Goal: Transaction & Acquisition: Purchase product/service

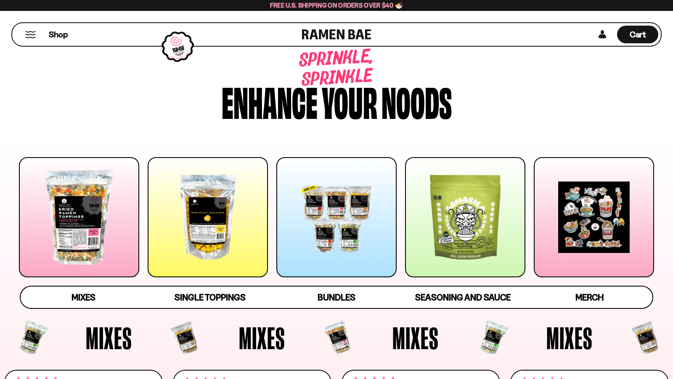
click at [348, 177] on div at bounding box center [336, 217] width 120 height 120
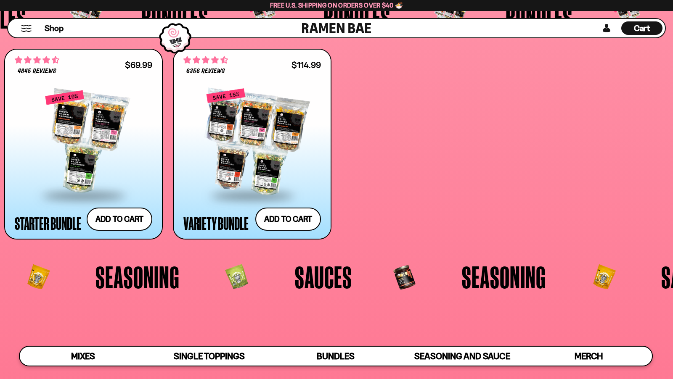
scroll to position [1648, 0]
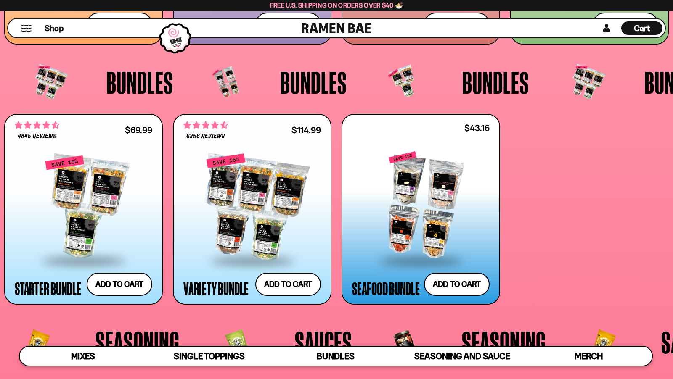
scroll to position [1854, 0]
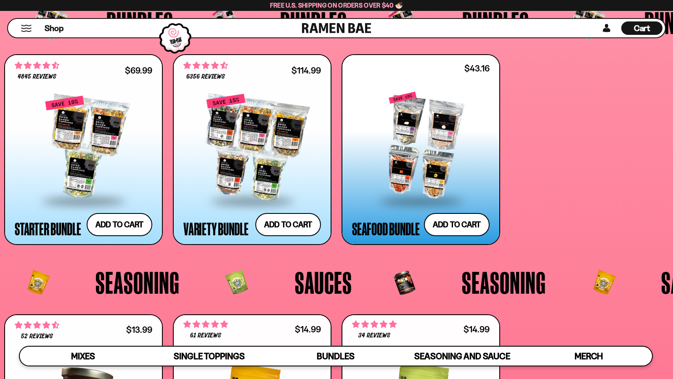
click at [401, 156] on div at bounding box center [421, 146] width 138 height 108
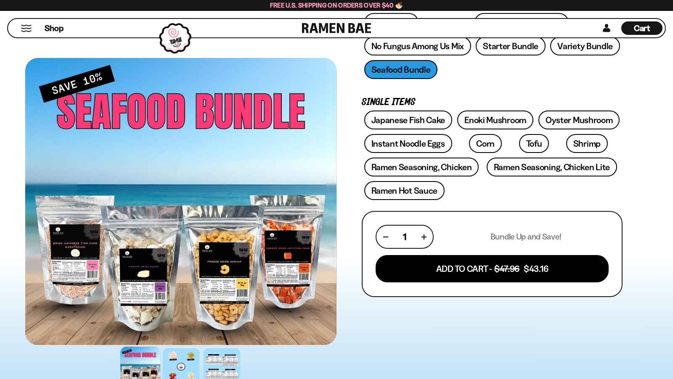
scroll to position [207, 0]
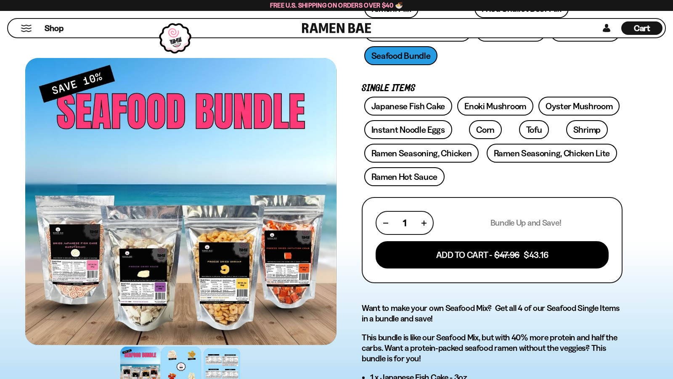
click at [170, 369] on div at bounding box center [181, 367] width 40 height 40
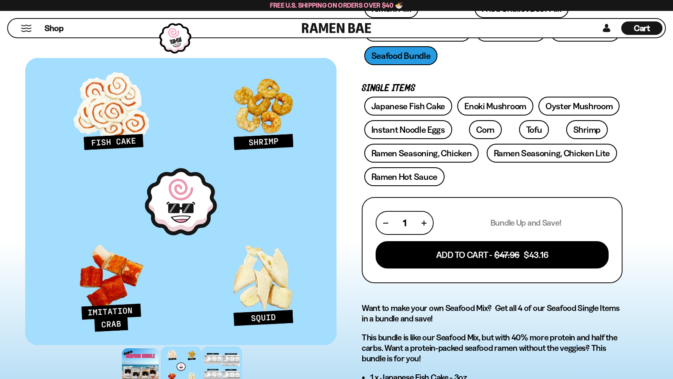
click at [214, 369] on div at bounding box center [222, 367] width 40 height 40
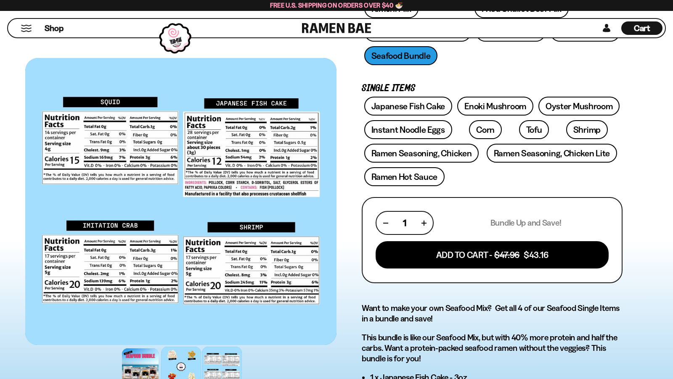
click at [172, 363] on div at bounding box center [181, 367] width 40 height 40
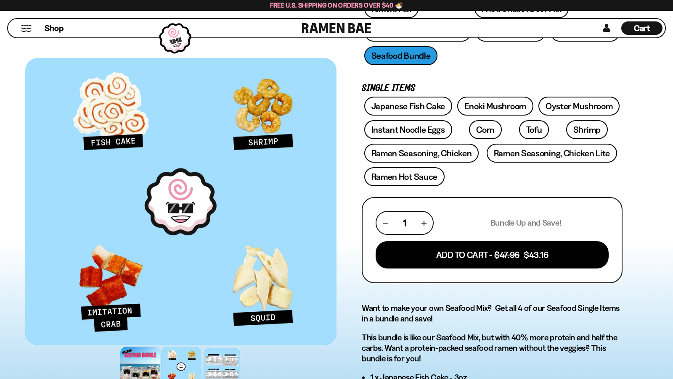
click at [154, 361] on div at bounding box center [140, 367] width 40 height 40
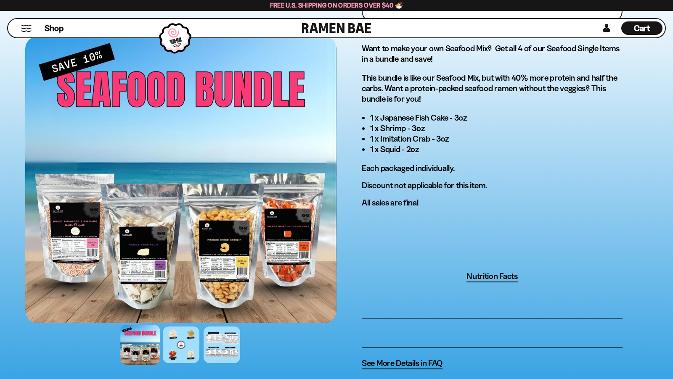
scroll to position [713, 0]
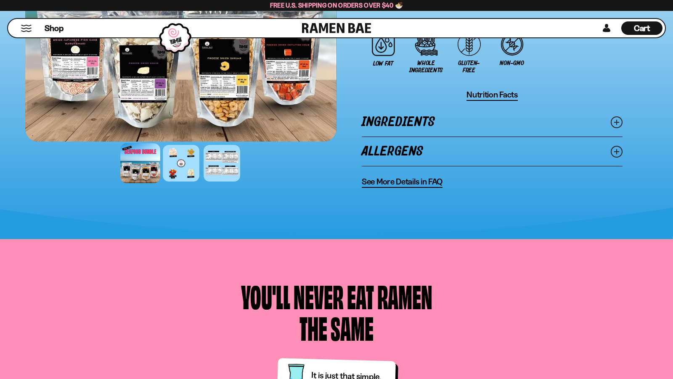
click at [443, 153] on link "Allergens" at bounding box center [492, 151] width 261 height 29
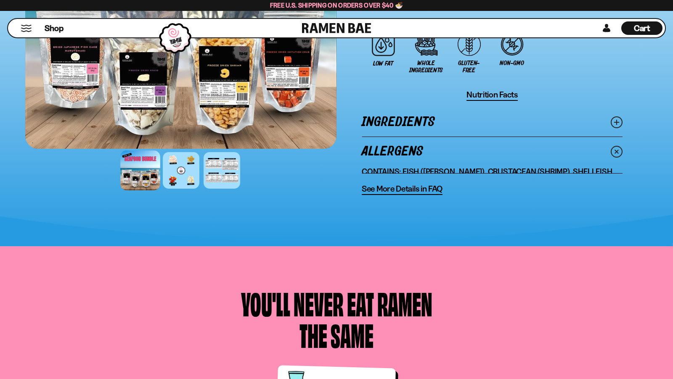
scroll to position [649, 0]
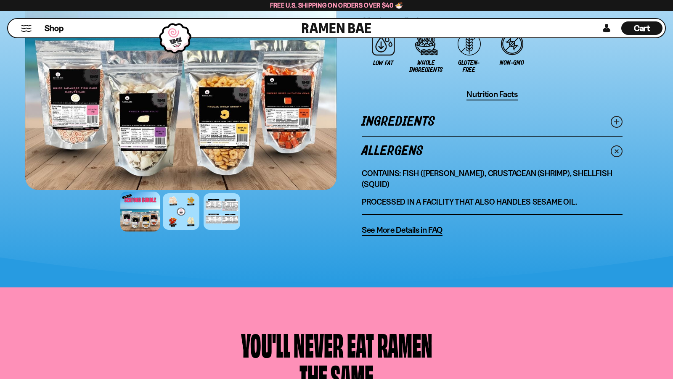
click at [442, 127] on link "Ingredients" at bounding box center [492, 121] width 261 height 29
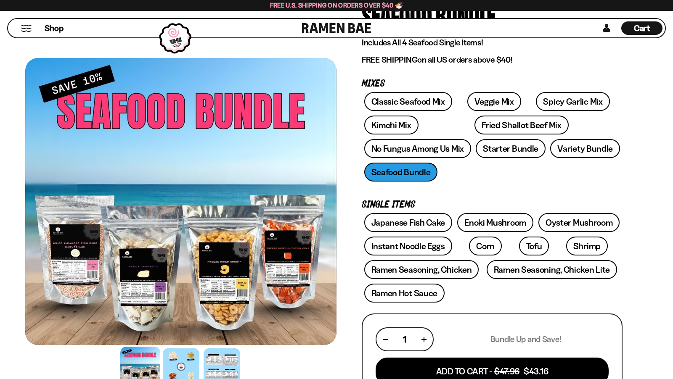
scroll to position [86, 0]
